Goal: Navigation & Orientation: Go to known website

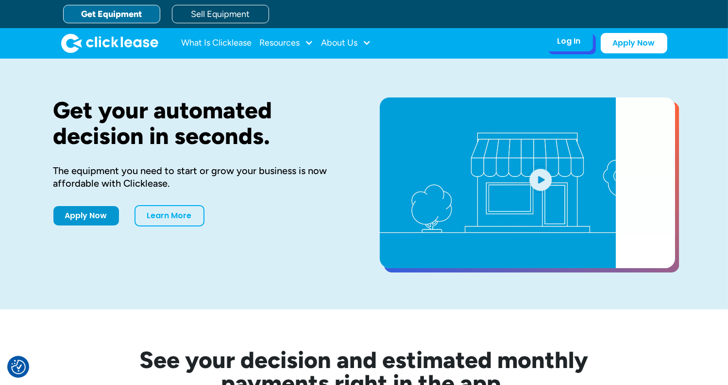
click at [572, 48] on div "Log In Account login I use Clicklease to get my equipment Partner Portal I offe…" at bounding box center [569, 41] width 48 height 20
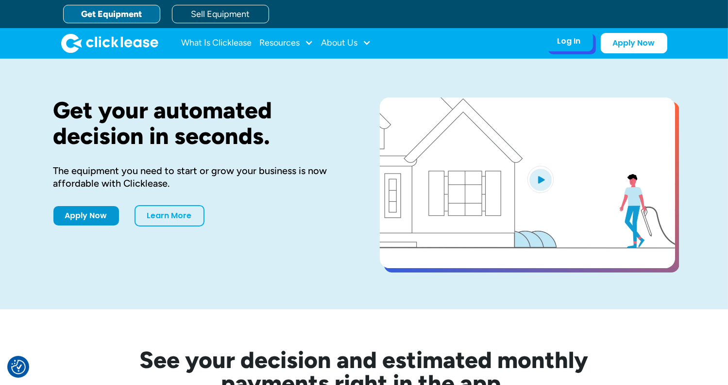
click at [571, 42] on div "Log In" at bounding box center [568, 41] width 23 height 10
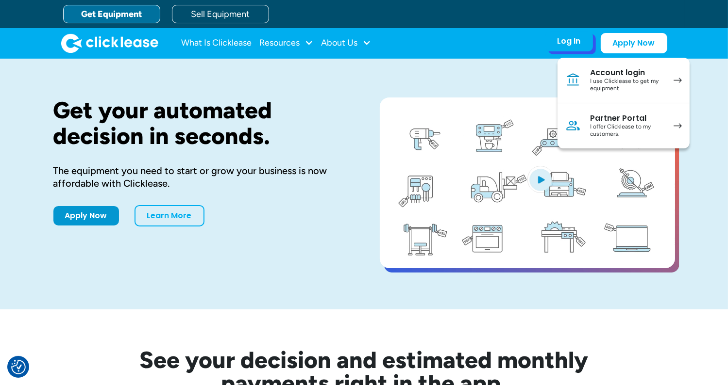
click at [618, 122] on div "Partner Portal I offer Clicklease to my customers." at bounding box center [626, 126] width 73 height 25
